Goal: Task Accomplishment & Management: Manage account settings

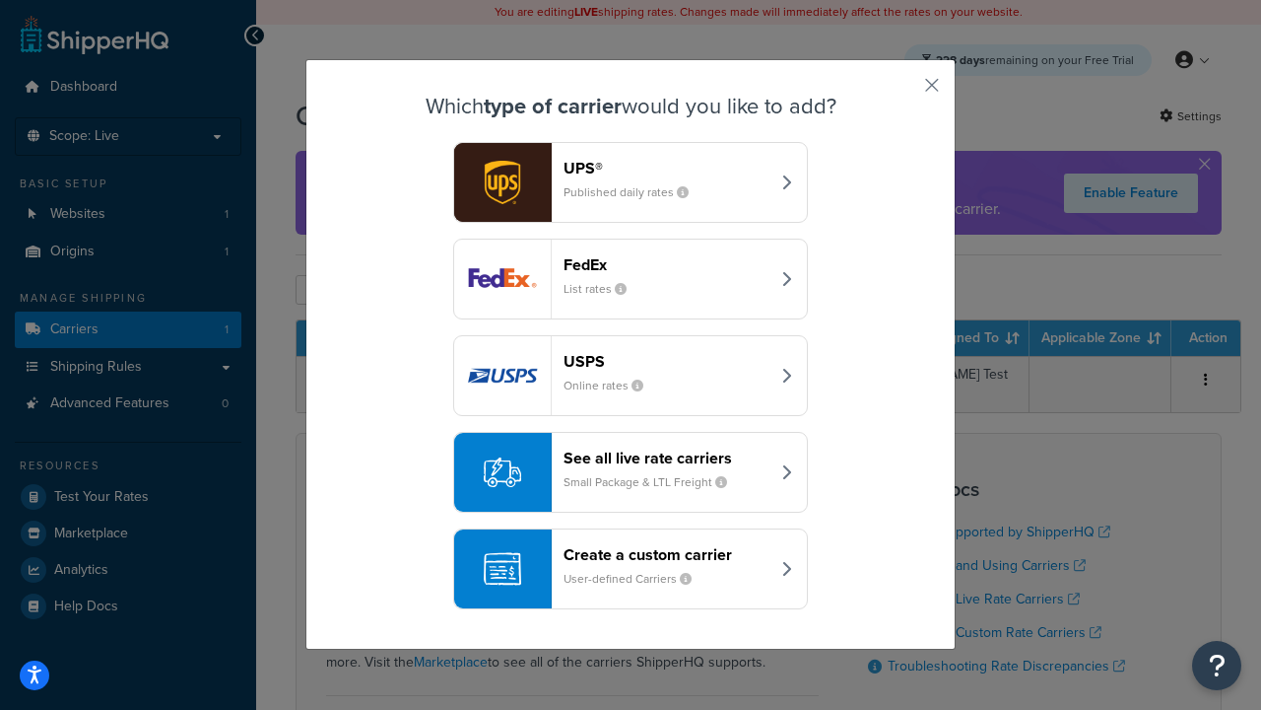
click at [666, 264] on header "FedEx" at bounding box center [667, 264] width 206 height 19
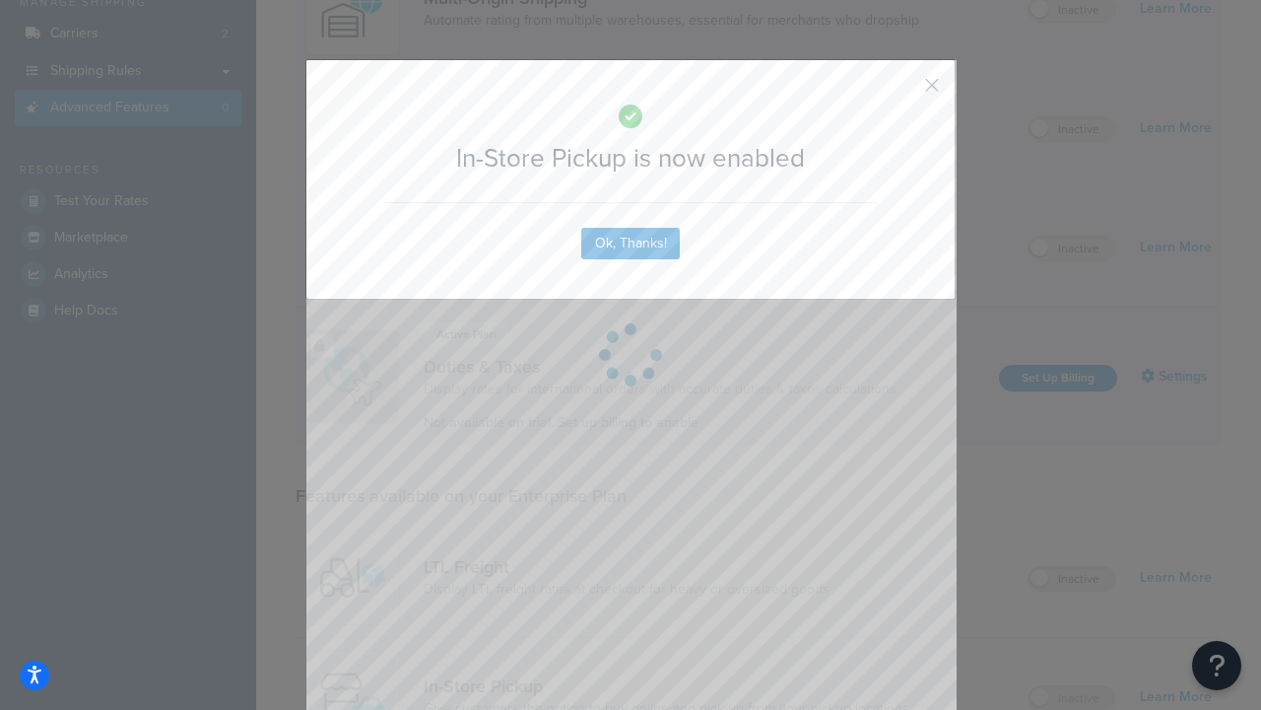
scroll to position [333, 0]
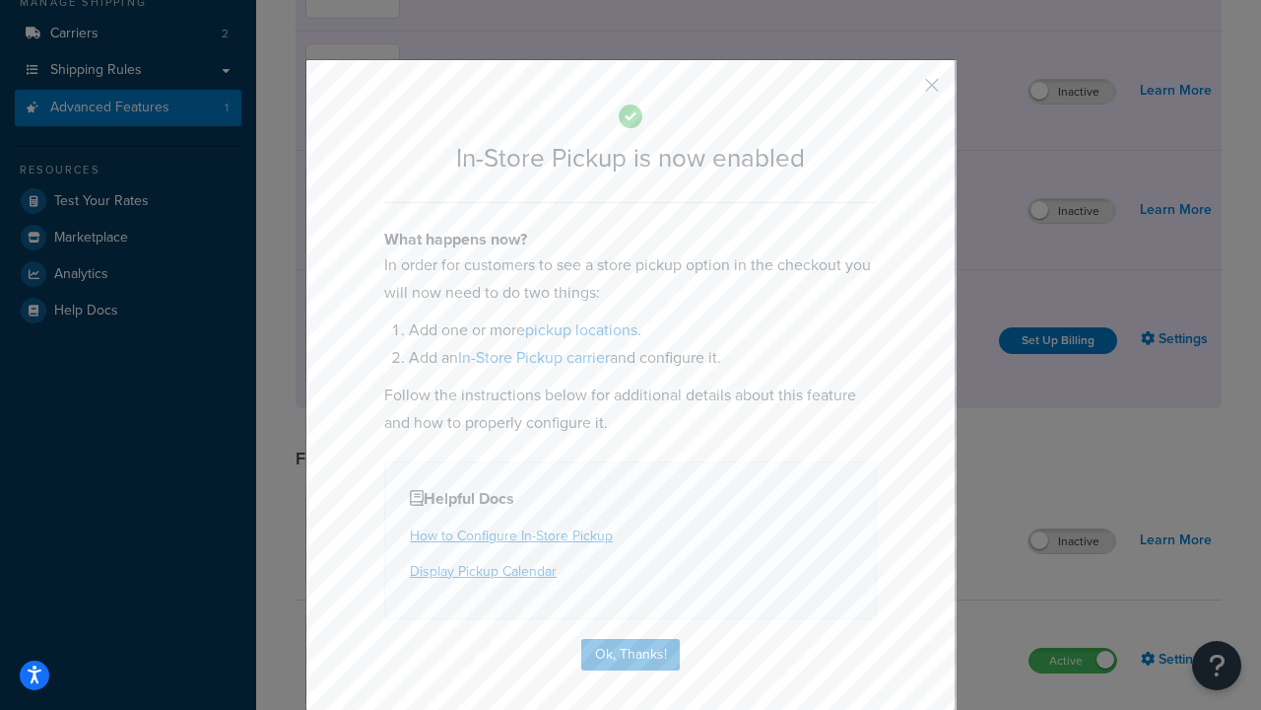
click at [903, 92] on button "button" at bounding box center [903, 92] width 5 height 5
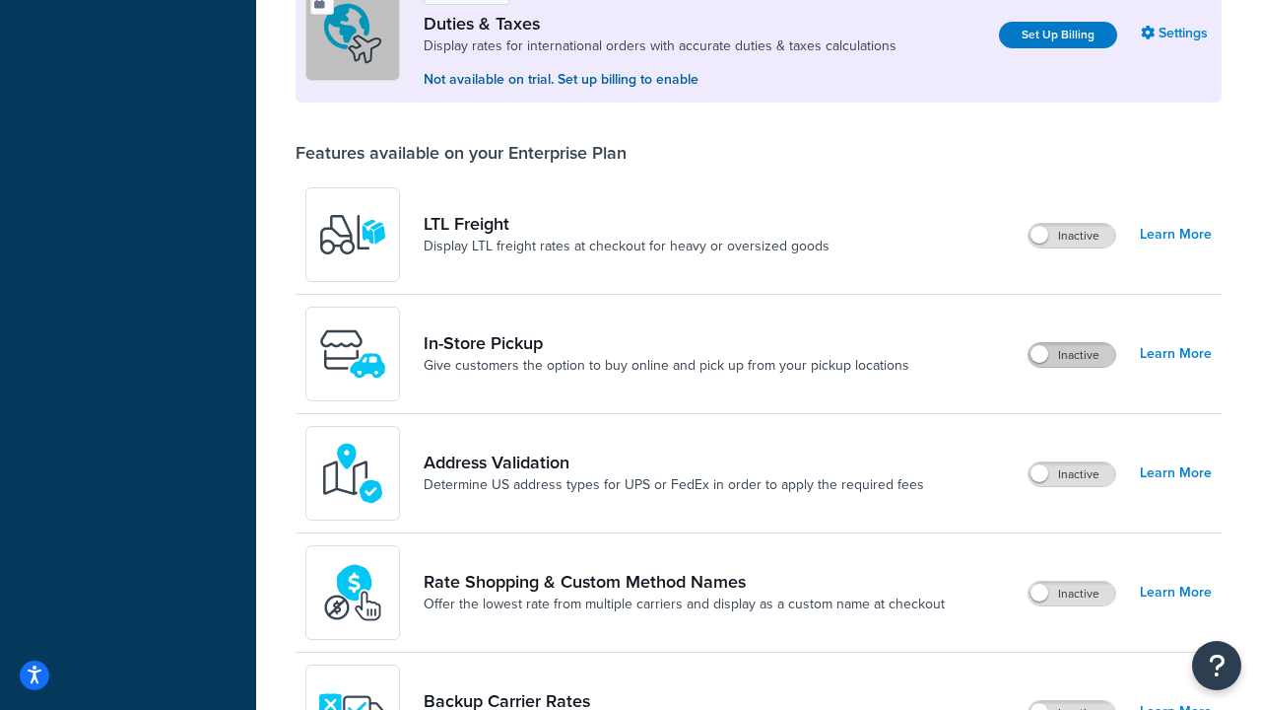
scroll to position [601, 0]
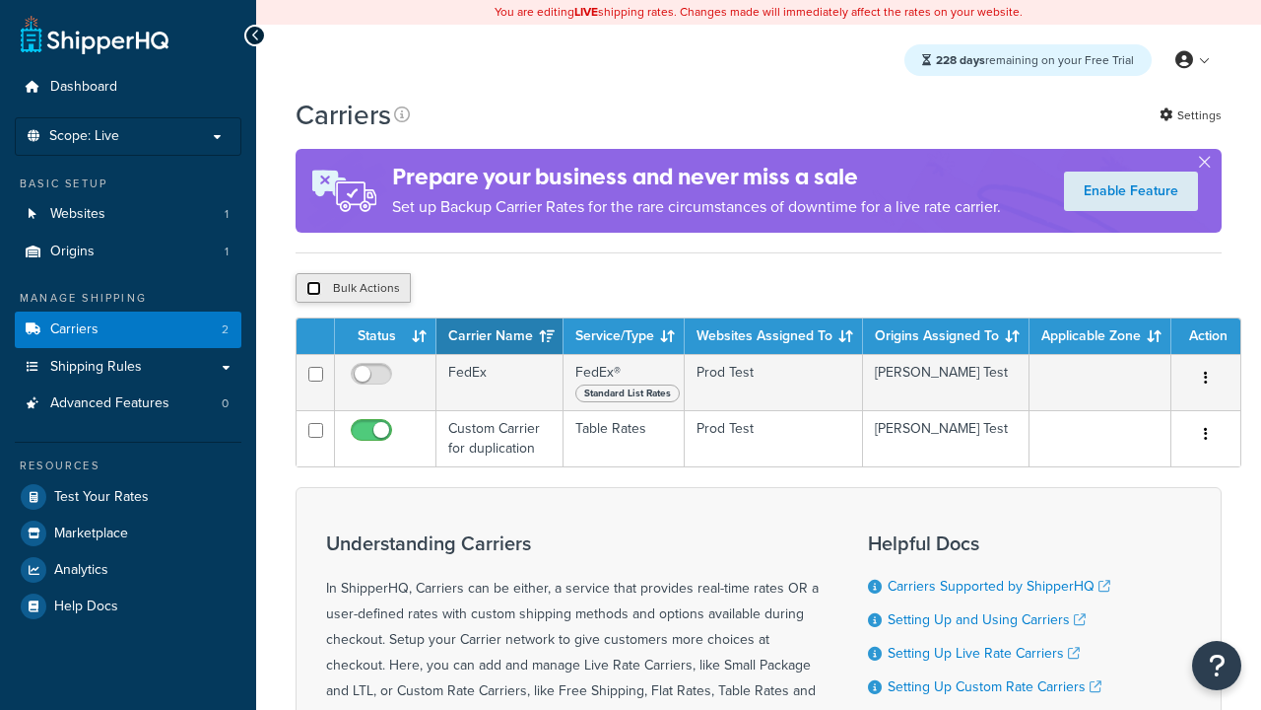
click at [313, 291] on input "checkbox" at bounding box center [313, 288] width 15 height 15
checkbox input "true"
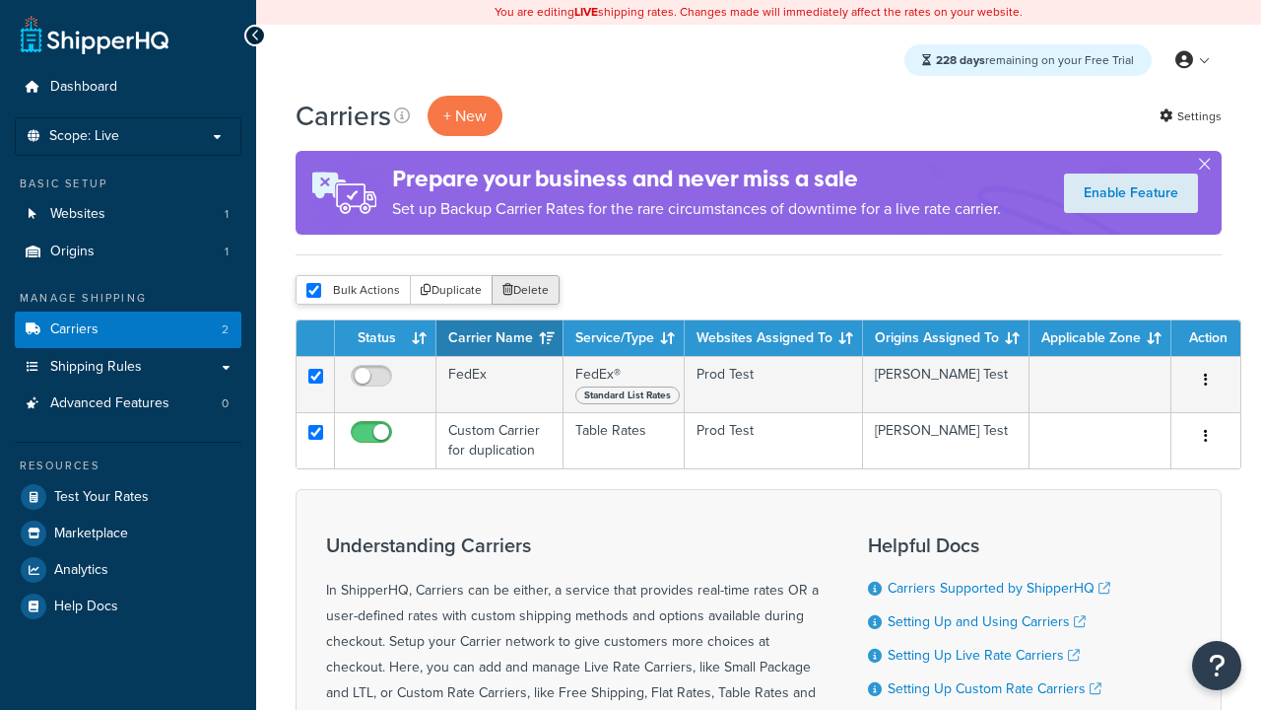
click at [530, 291] on button "Delete" at bounding box center [526, 290] width 68 height 30
